Goal: Information Seeking & Learning: Find specific fact

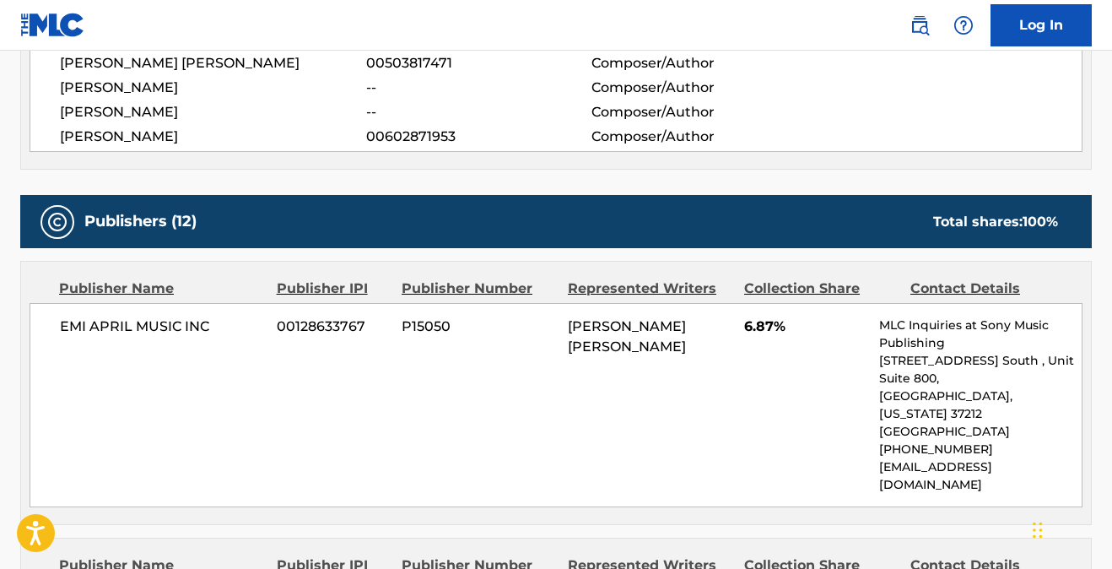
scroll to position [19, 0]
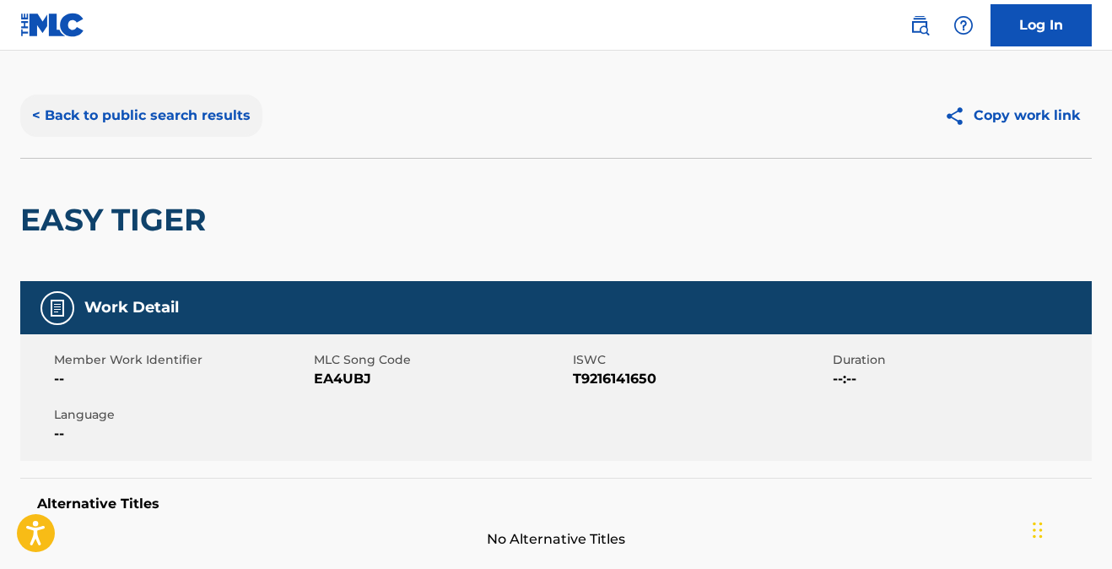
click at [182, 113] on button "< Back to public search results" at bounding box center [141, 115] width 242 height 42
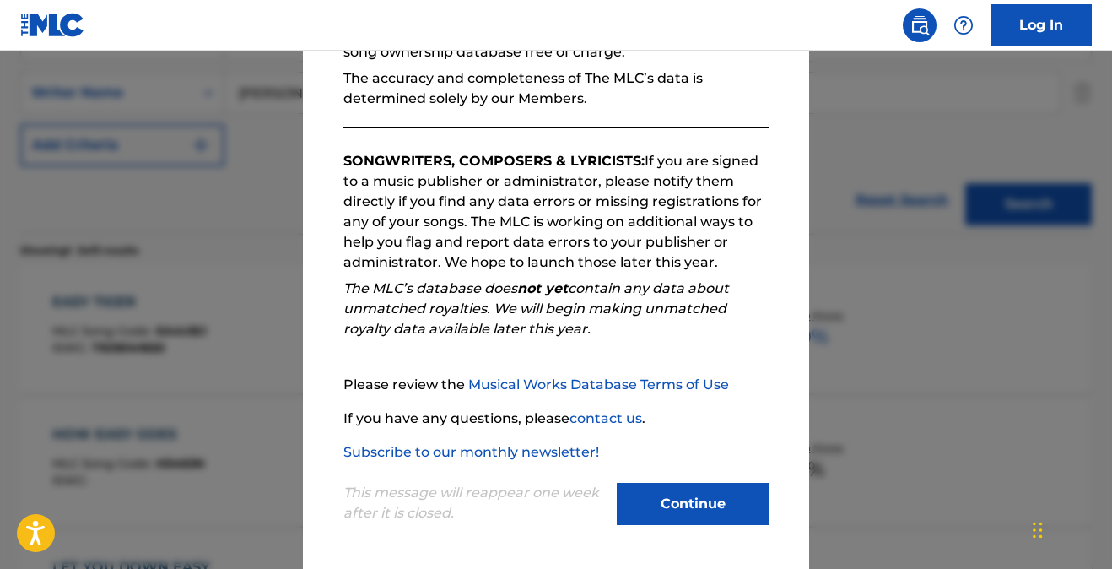
scroll to position [203, 0]
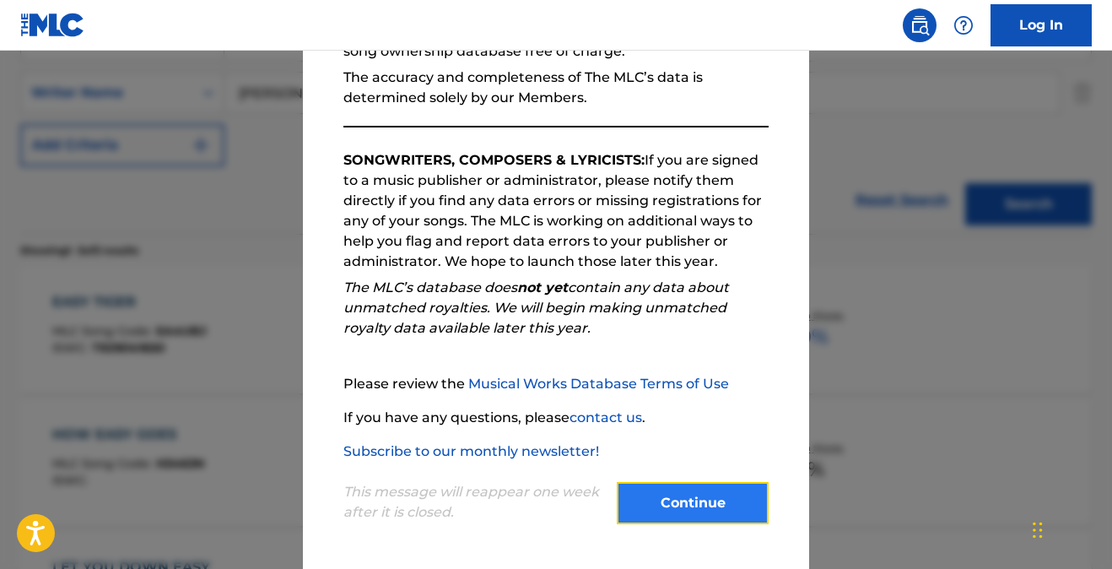
click at [667, 495] on button "Continue" at bounding box center [693, 503] width 152 height 42
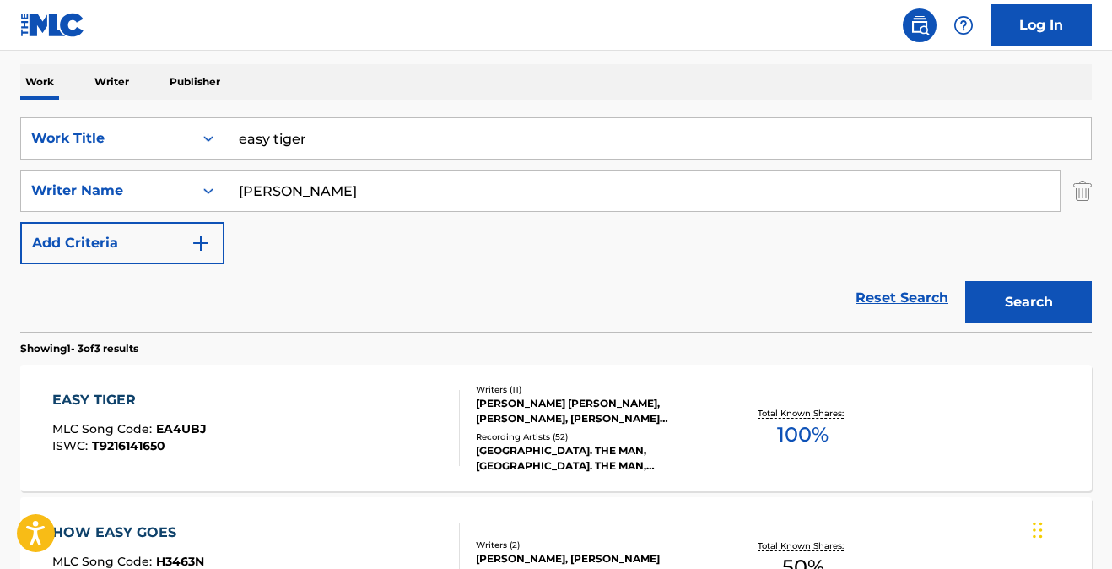
scroll to position [229, 0]
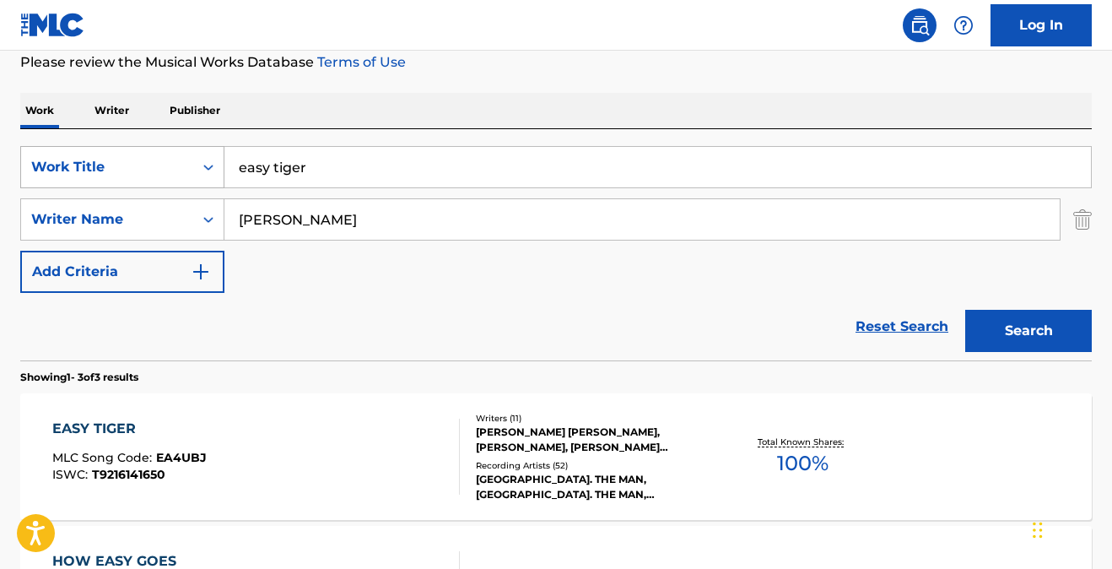
drag, startPoint x: 320, startPoint y: 168, endPoint x: 174, endPoint y: 147, distance: 147.5
click at [174, 147] on div "SearchWithCriteria78a0da05-dc18-48b3-b447-aa5746c7cac3 Work Title easy tiger" at bounding box center [555, 167] width 1071 height 42
type input "pursuit of happiness"
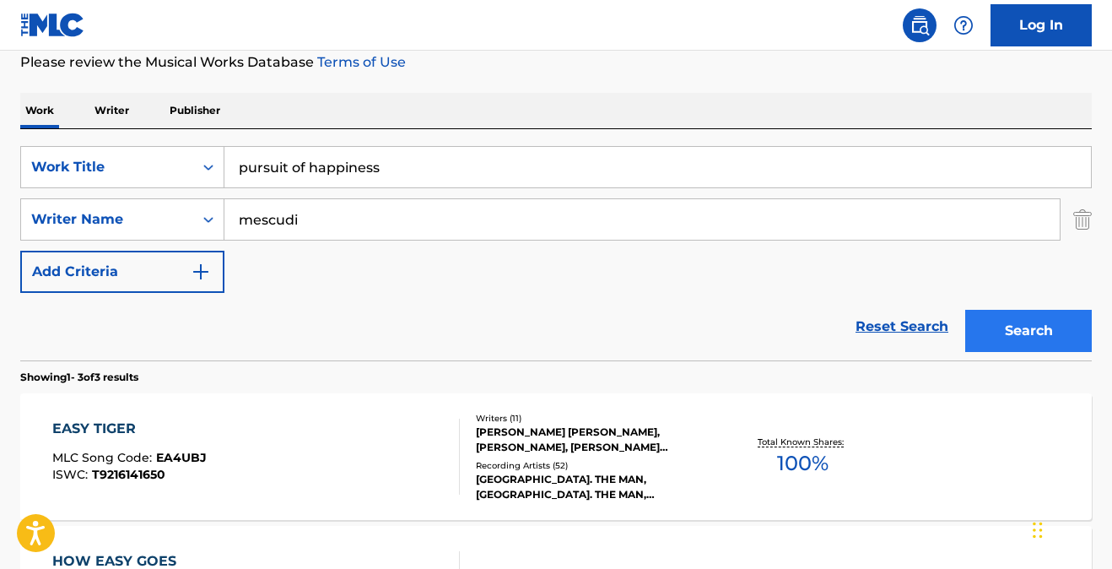
type input "mescudi"
click at [995, 326] on button "Search" at bounding box center [1028, 331] width 127 height 42
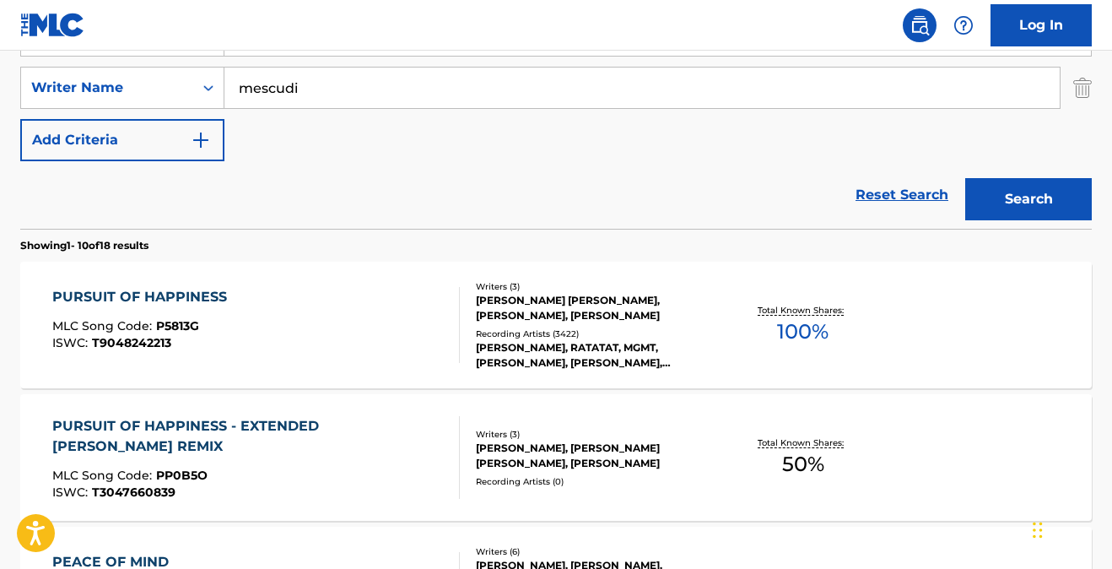
scroll to position [362, 0]
click at [133, 294] on div "PURSUIT OF HAPPINESS" at bounding box center [143, 296] width 183 height 20
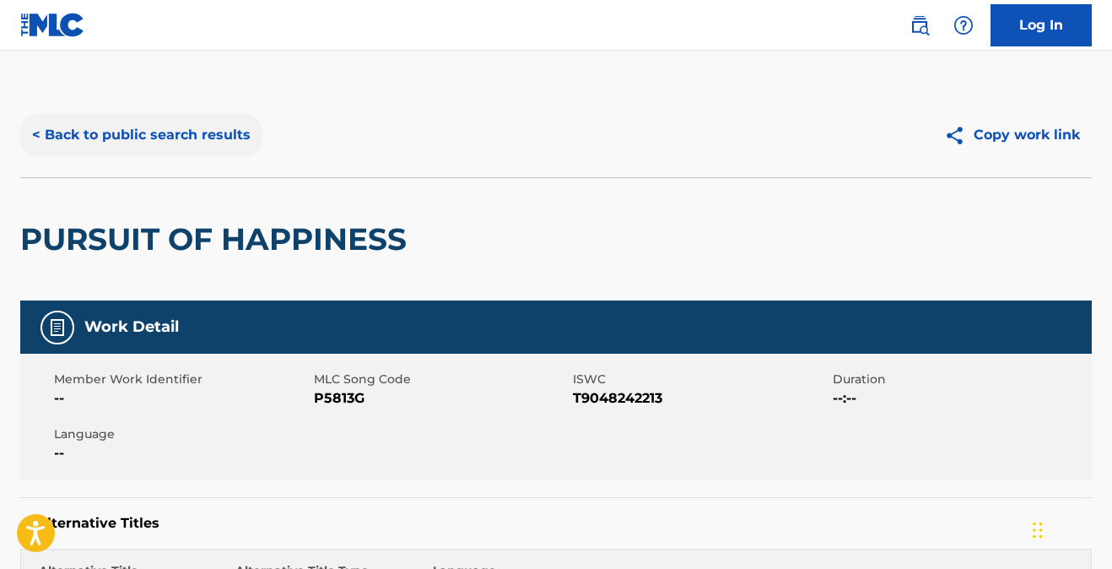
click at [120, 129] on button "< Back to public search results" at bounding box center [141, 135] width 242 height 42
